Goal: Task Accomplishment & Management: Manage account settings

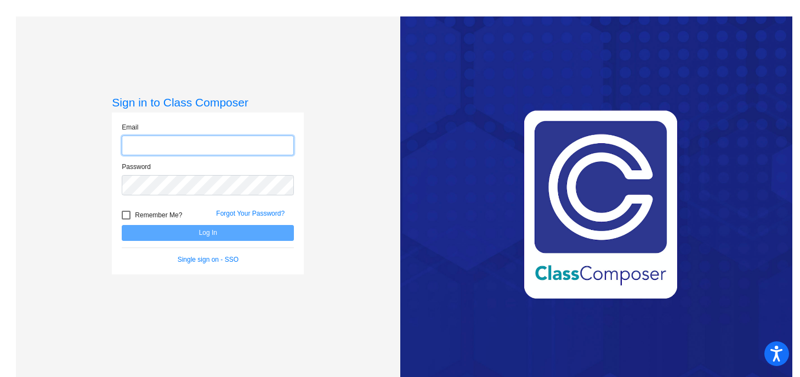
type input "[EMAIL_ADDRESS][DOMAIN_NAME]"
click at [123, 219] on div at bounding box center [126, 214] width 9 height 9
click at [126, 219] on input "Remember Me?" at bounding box center [126, 219] width 1 height 1
checkbox input "true"
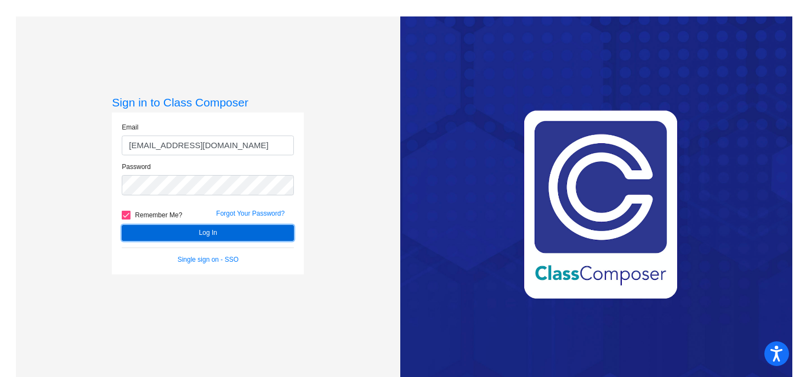
click at [181, 231] on button "Log In" at bounding box center [208, 233] width 172 height 16
